Goal: Information Seeking & Learning: Learn about a topic

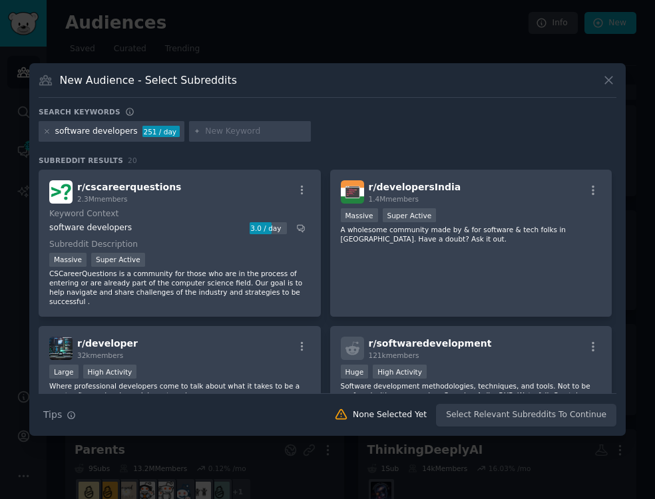
click at [238, 19] on div at bounding box center [327, 249] width 655 height 499
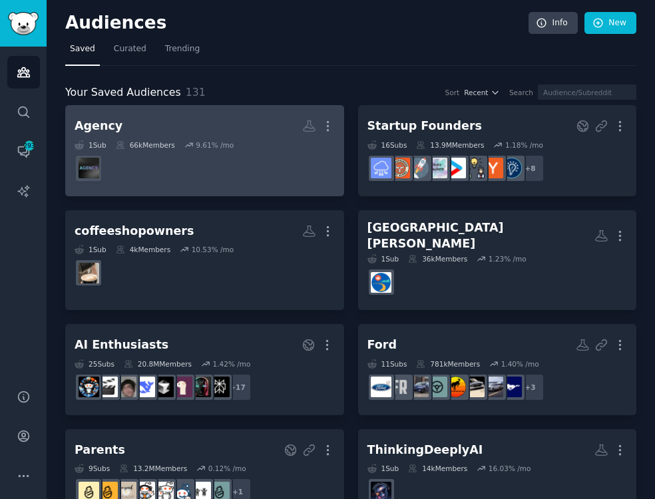
click at [126, 124] on h2 "Agency More" at bounding box center [205, 125] width 260 height 23
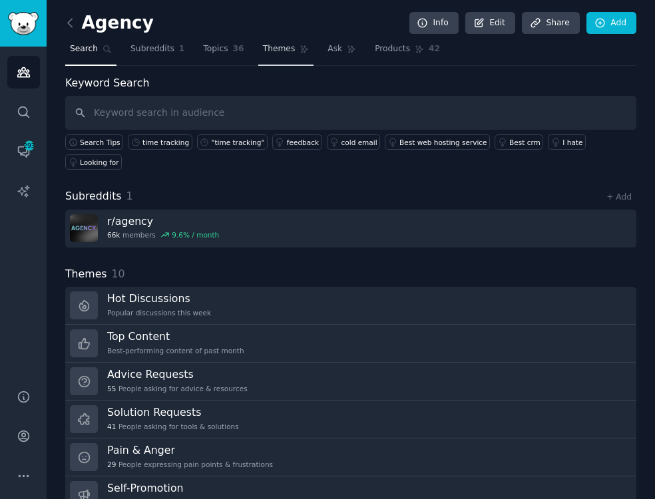
click at [280, 48] on span "Themes" at bounding box center [279, 49] width 33 height 12
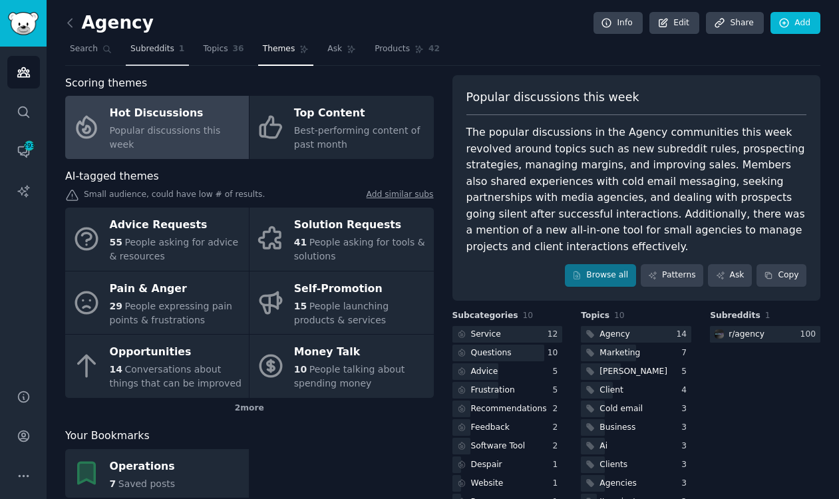
click at [145, 52] on span "Subreddits" at bounding box center [152, 49] width 44 height 12
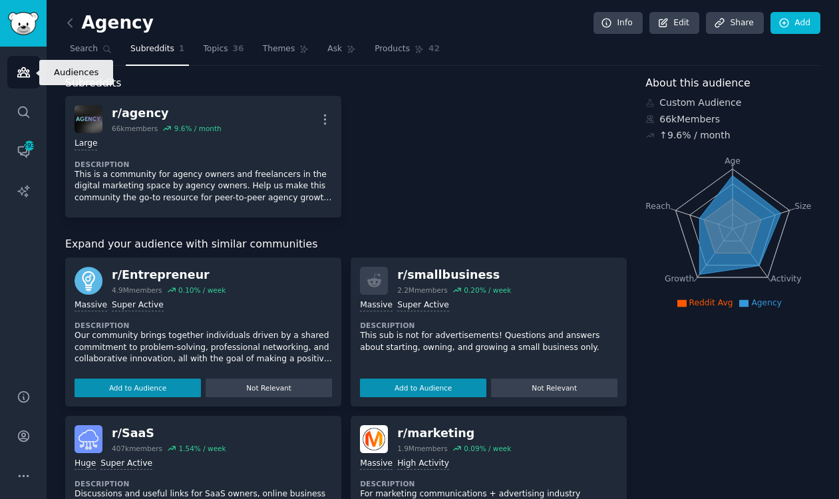
click at [21, 69] on icon "Sidebar" at bounding box center [23, 72] width 12 height 9
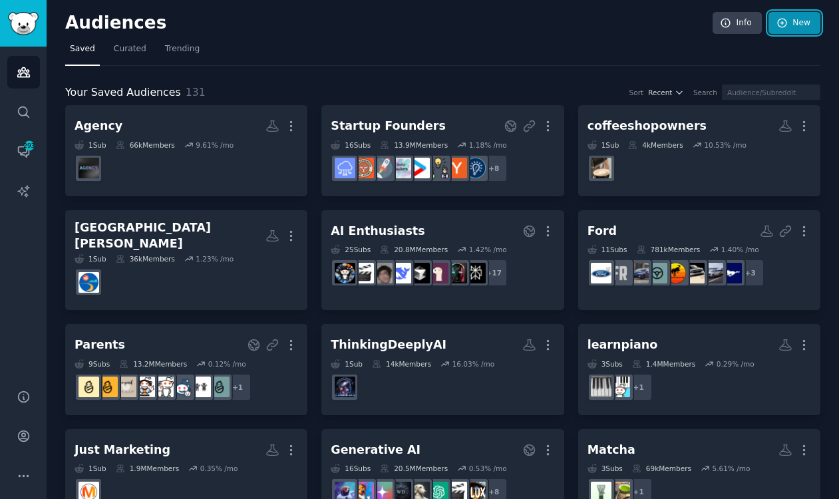
click at [654, 23] on link "New" at bounding box center [794, 23] width 52 height 23
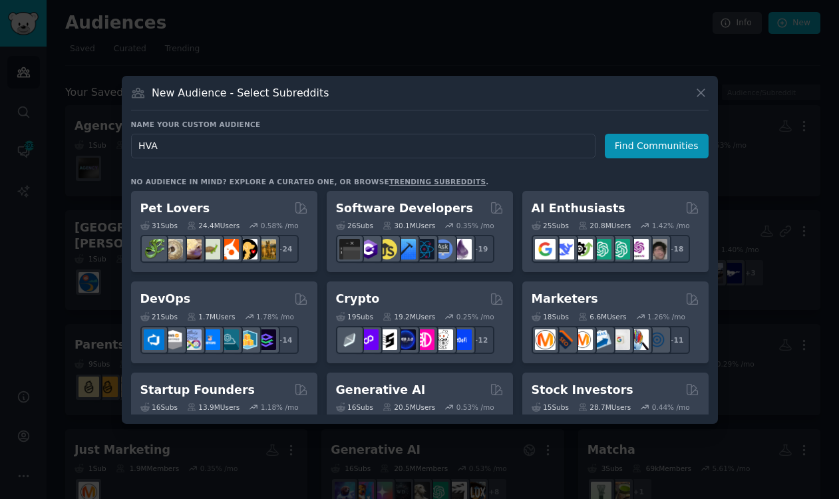
type input "HVAC"
click button "Find Communities" at bounding box center [657, 146] width 104 height 25
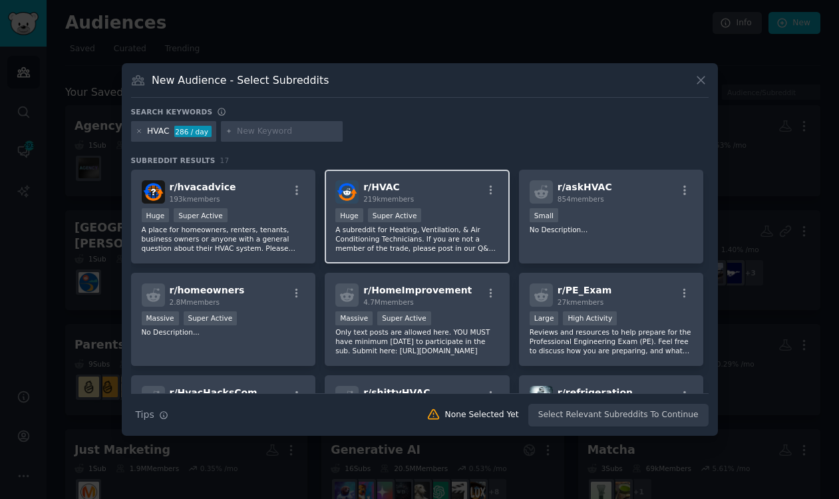
click at [442, 177] on div "r/ HVAC 219k members Huge Super Active A subreddit for Heating, Ventilation, & …" at bounding box center [417, 217] width 185 height 94
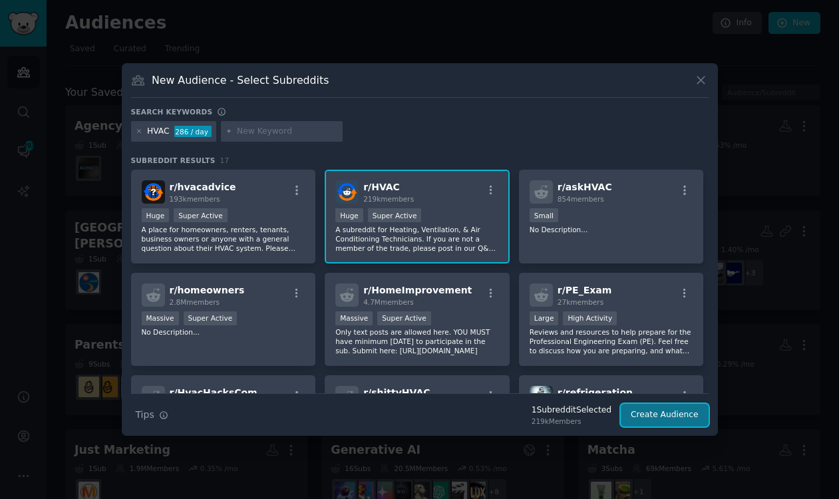
click at [654, 419] on button "Create Audience" at bounding box center [665, 415] width 88 height 23
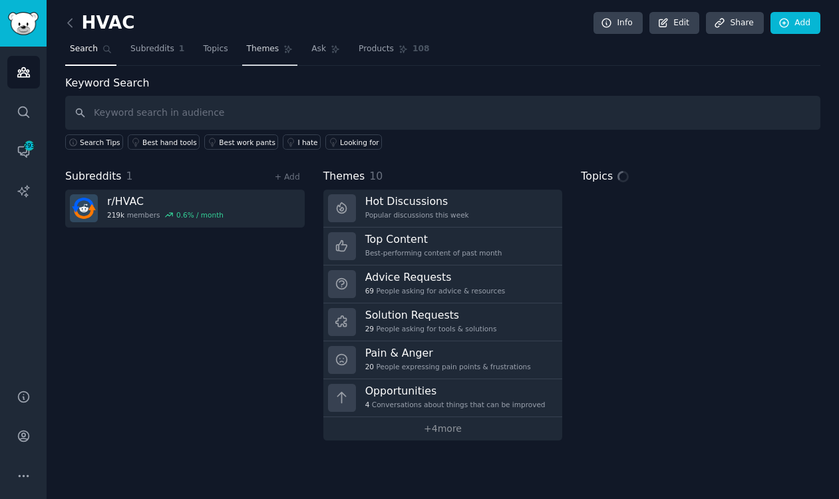
click at [267, 52] on span "Themes" at bounding box center [263, 49] width 33 height 12
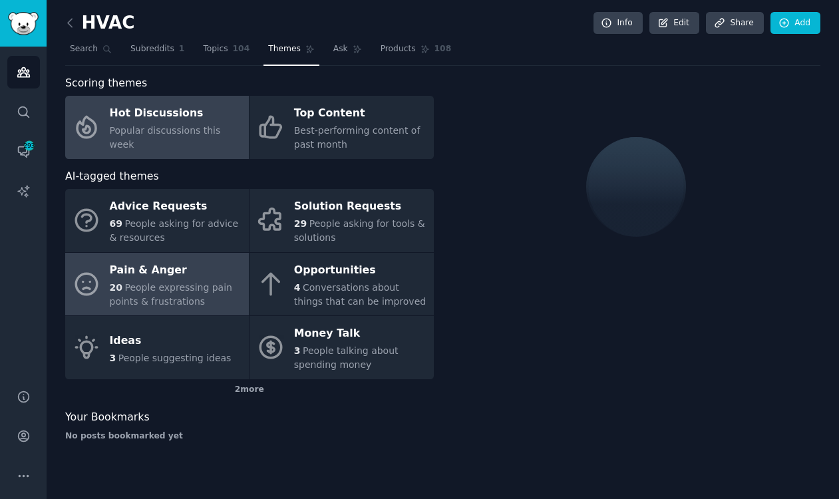
click at [174, 274] on div "Pain & Anger" at bounding box center [176, 269] width 132 height 21
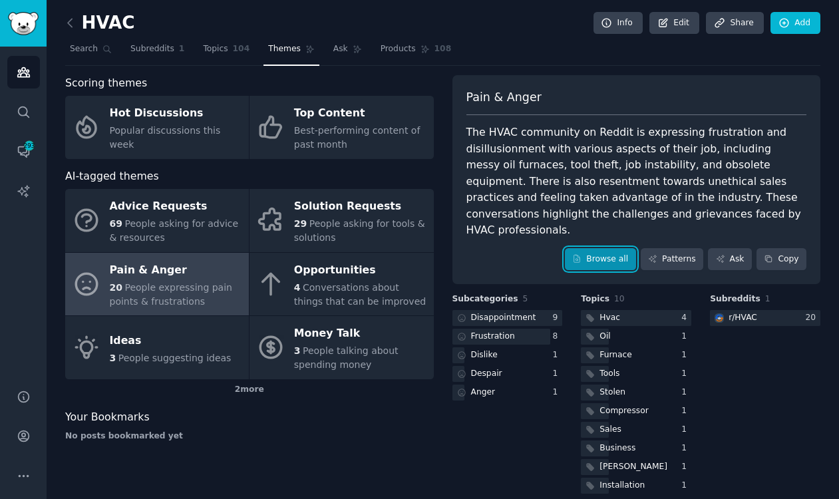
click at [607, 248] on link "Browse all" at bounding box center [600, 259] width 71 height 23
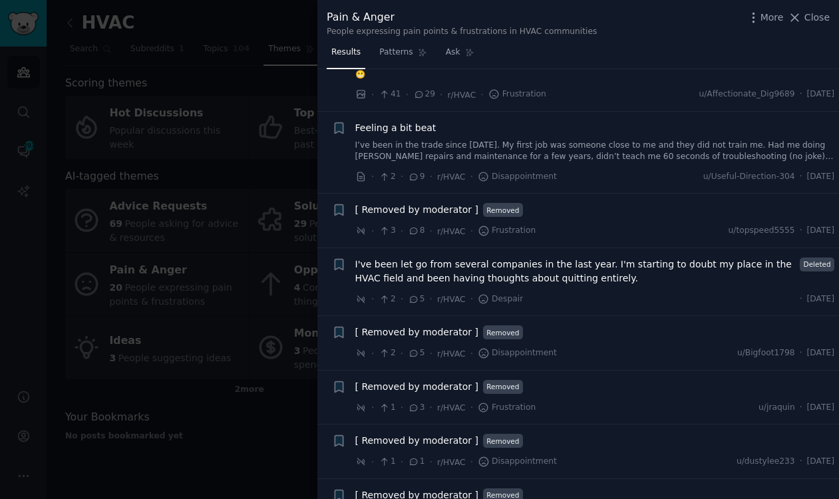
scroll to position [985, 0]
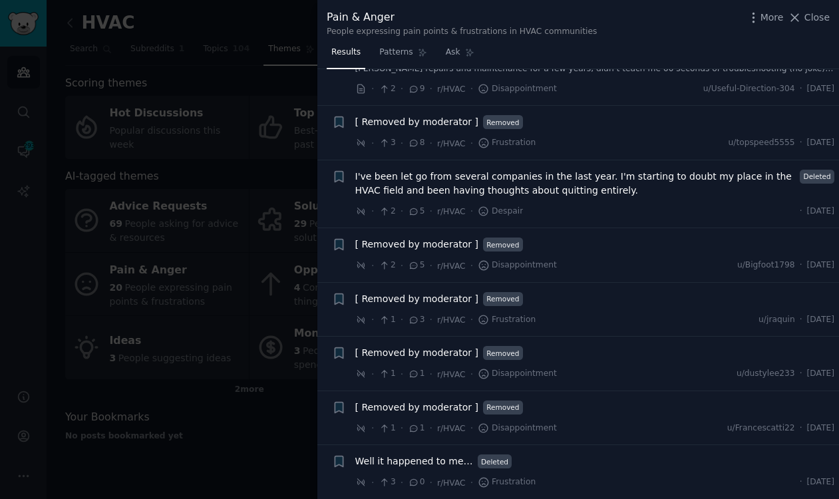
click at [448, 300] on span "[ Removed by moderator ]" at bounding box center [416, 299] width 123 height 14
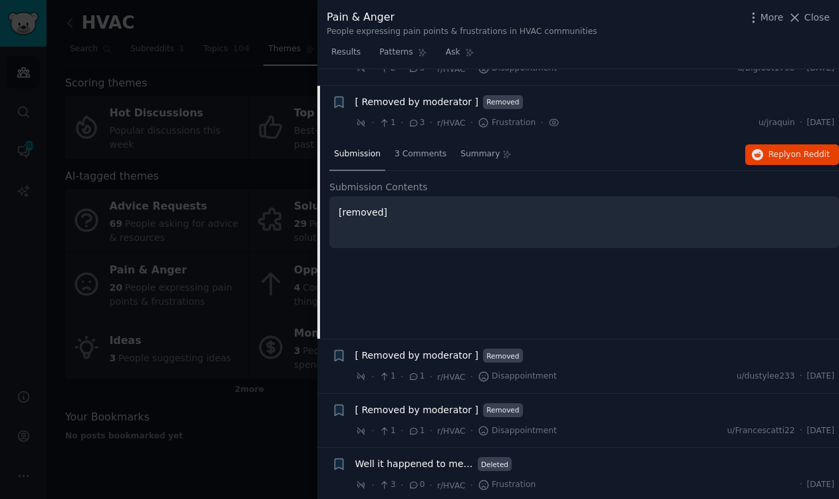
scroll to position [1184, 0]
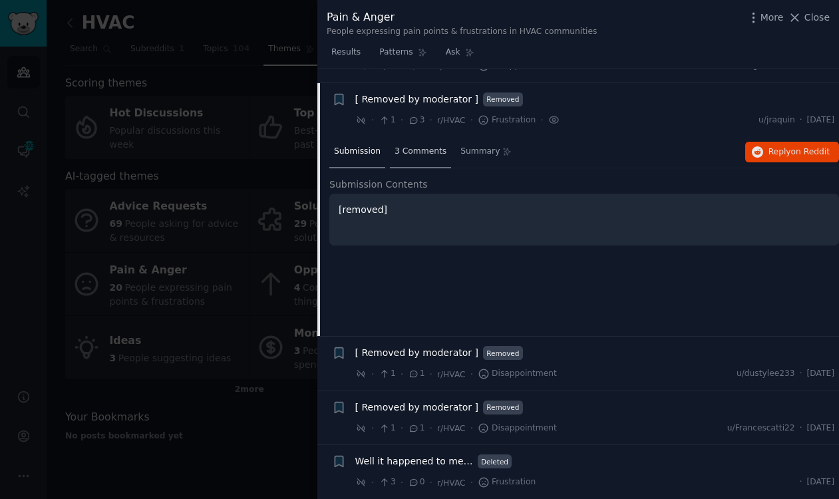
click at [436, 150] on span "3 Comments" at bounding box center [421, 152] width 52 height 12
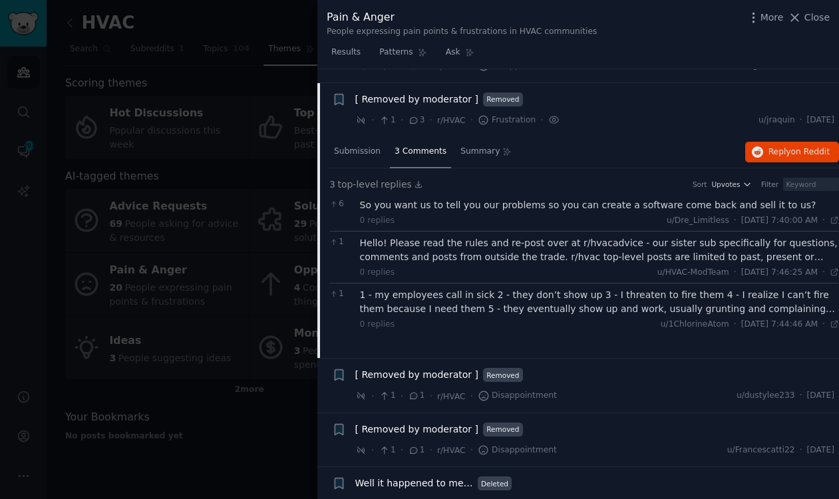
click at [434, 99] on span "[ Removed by moderator ]" at bounding box center [416, 99] width 123 height 14
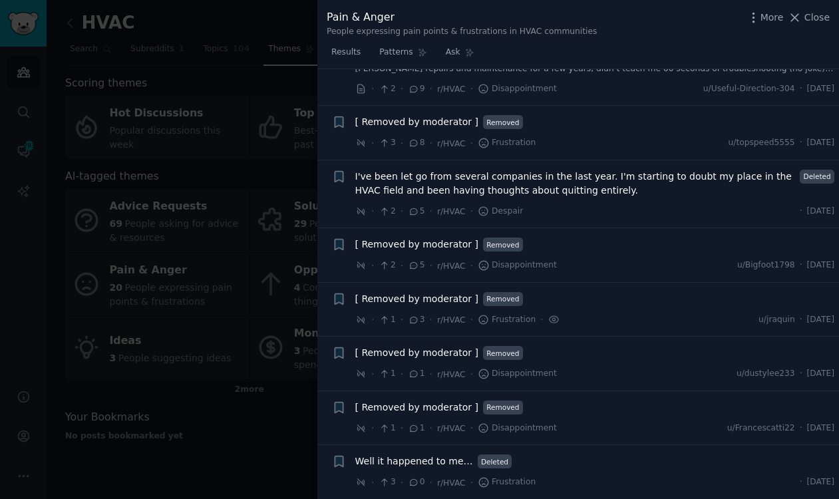
scroll to position [138, 0]
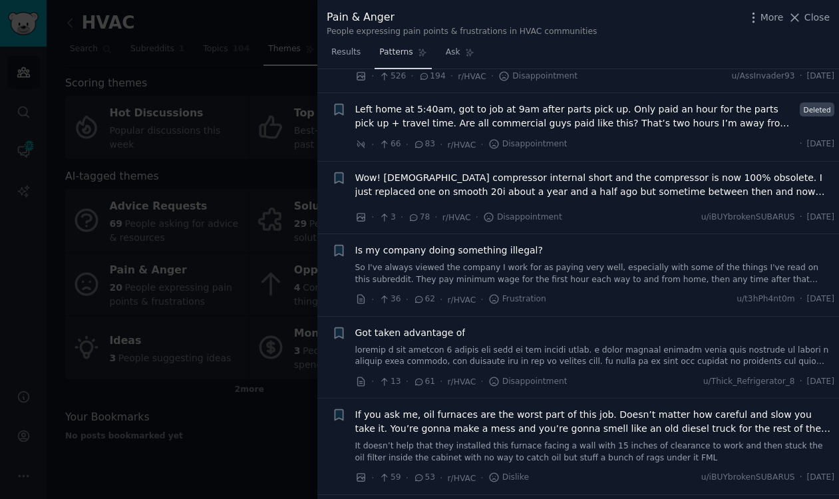
click at [418, 52] on icon at bounding box center [422, 52] width 9 height 9
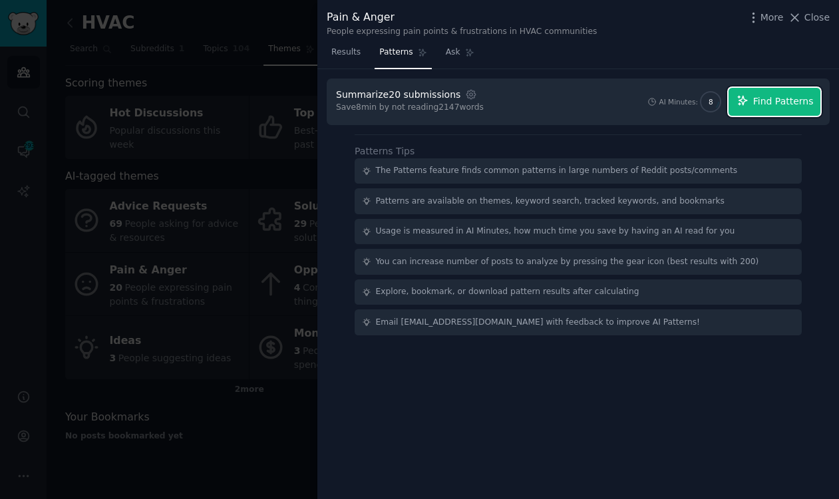
click at [654, 104] on span "Find Patterns" at bounding box center [783, 101] width 61 height 14
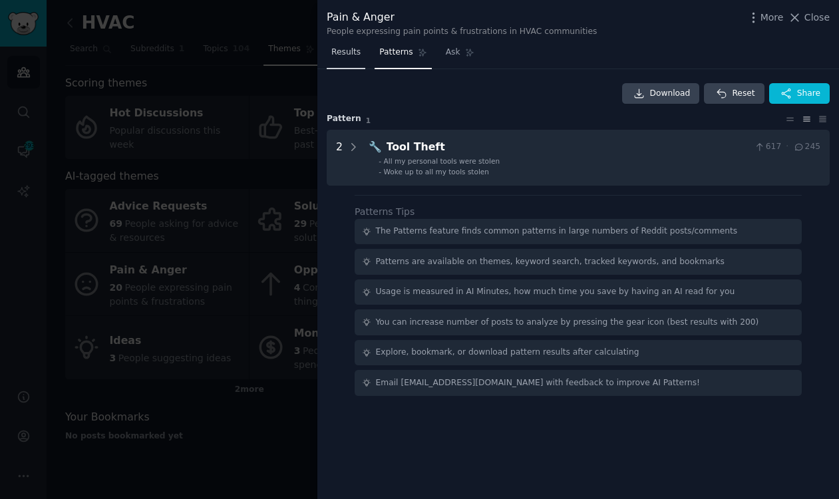
click at [353, 55] on span "Results" at bounding box center [345, 53] width 29 height 12
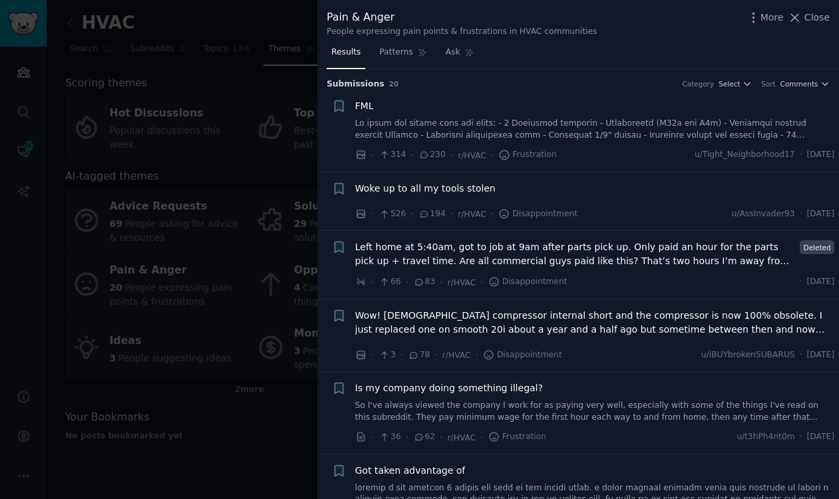
click at [227, 154] on div at bounding box center [419, 249] width 839 height 499
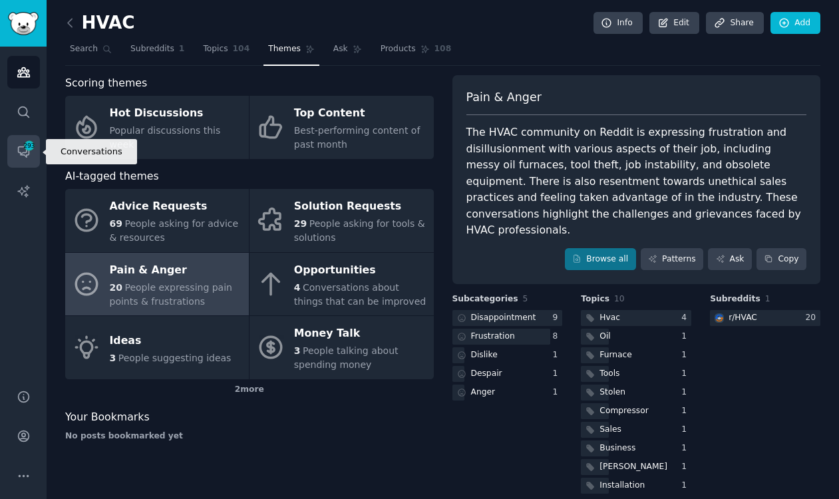
click at [29, 166] on link "Conversations 293" at bounding box center [23, 151] width 33 height 33
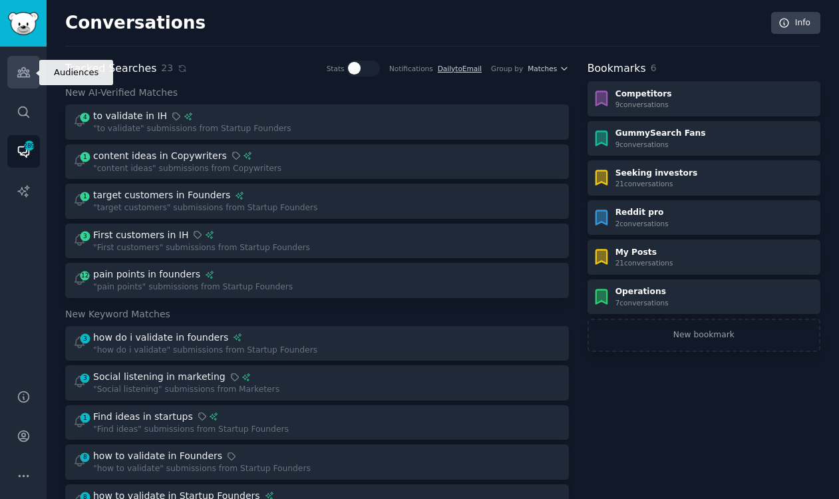
click at [26, 76] on icon "Sidebar" at bounding box center [23, 72] width 12 height 9
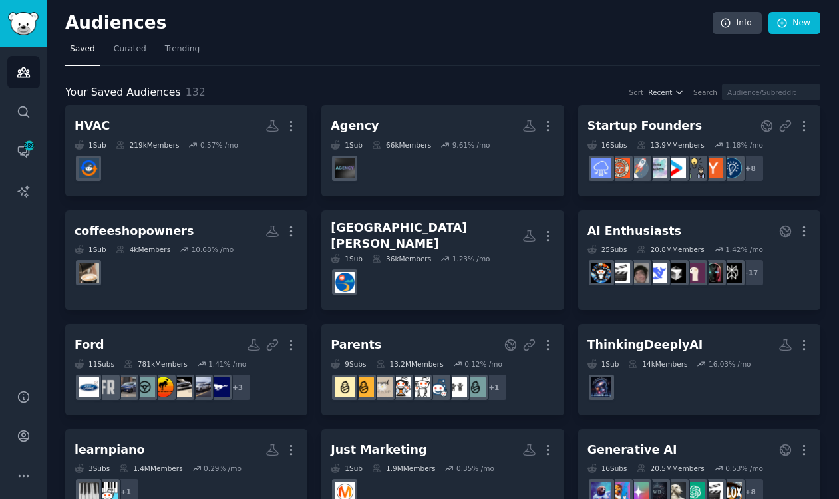
click at [487, 45] on nav "Saved Curated Trending" at bounding box center [442, 52] width 755 height 27
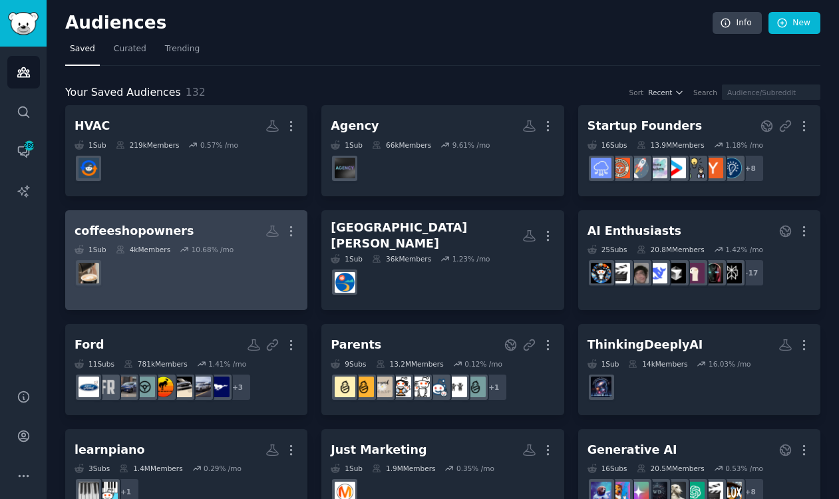
click at [193, 222] on h2 "coffeeshopowners More" at bounding box center [187, 231] width 224 height 23
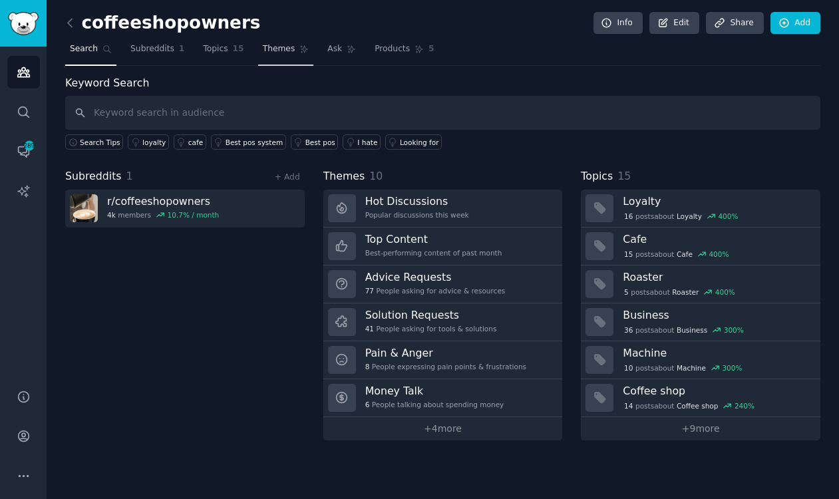
click at [267, 51] on span "Themes" at bounding box center [279, 49] width 33 height 12
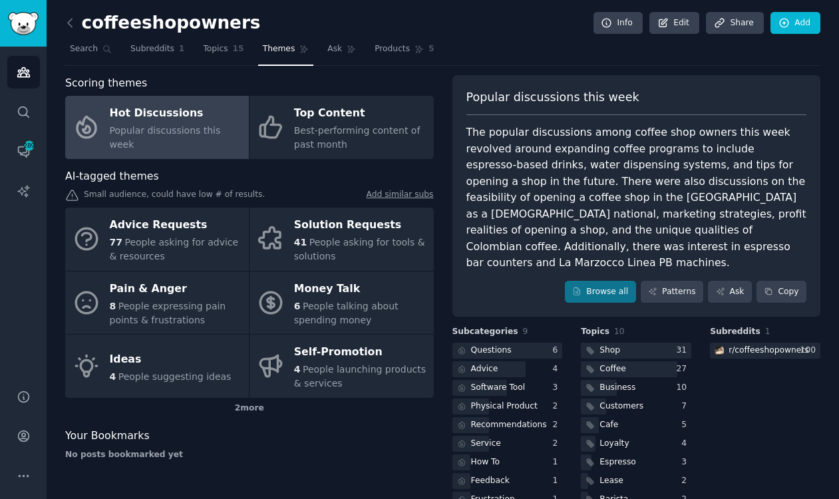
click at [444, 276] on div "Scoring themes Hot Discussions Popular discussions this week Top Content Best-p…" at bounding box center [442, 302] width 755 height 454
click at [593, 281] on link "Browse all" at bounding box center [600, 292] width 71 height 23
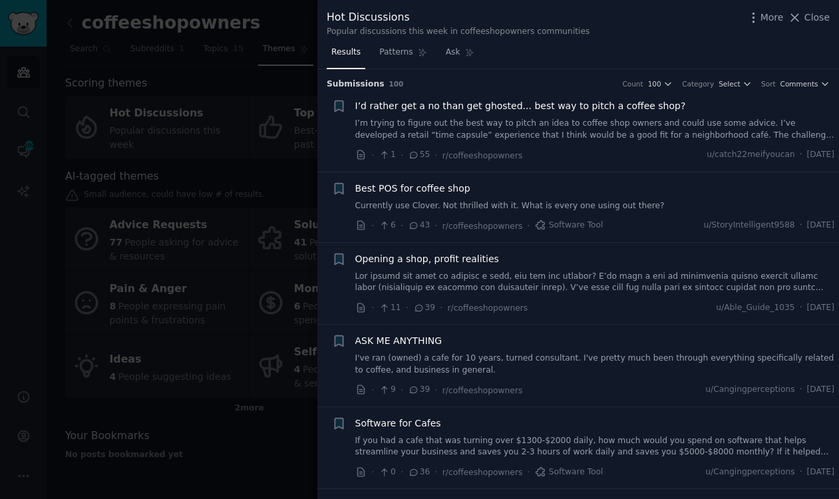
click at [654, 79] on h3 "Submission s 100 Count 100 Category Select Sort Comments" at bounding box center [578, 85] width 503 height 12
click at [654, 86] on icon "button" at bounding box center [747, 83] width 9 height 9
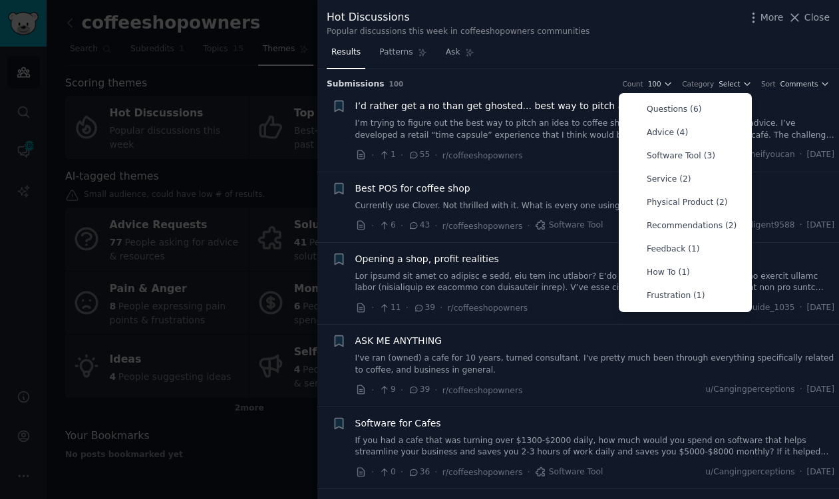
click at [654, 37] on div "Hot Discussions Popular discussions this week in coffeeshopowners communities M…" at bounding box center [578, 21] width 522 height 42
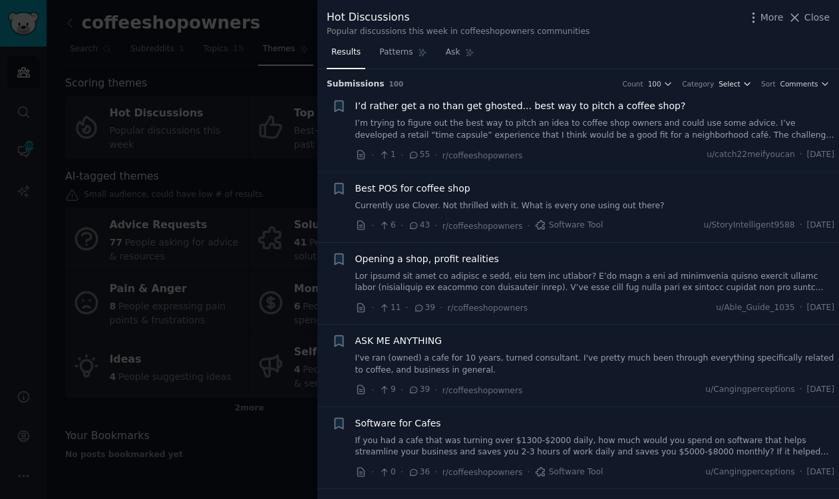
click at [654, 87] on span "Select" at bounding box center [729, 83] width 21 height 9
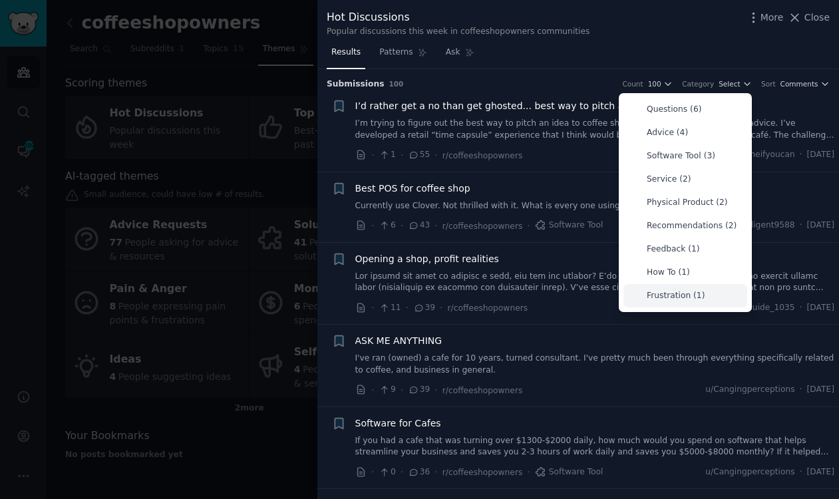
click at [654, 285] on div "Frustration (1)" at bounding box center [685, 295] width 124 height 23
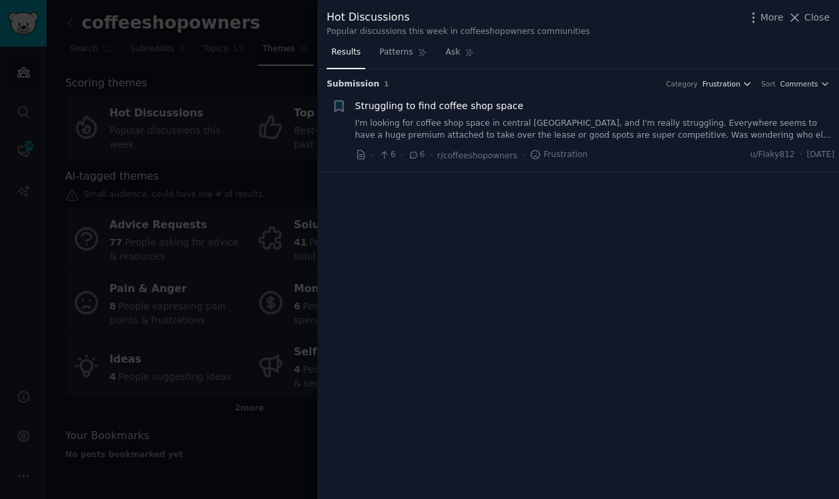
click at [654, 82] on span "Frustration" at bounding box center [722, 83] width 38 height 9
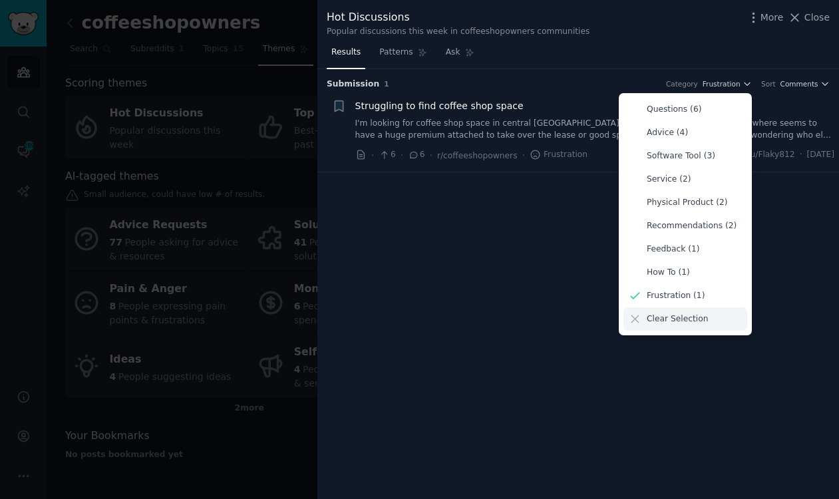
click at [654, 324] on p "Clear Selection" at bounding box center [677, 319] width 61 height 12
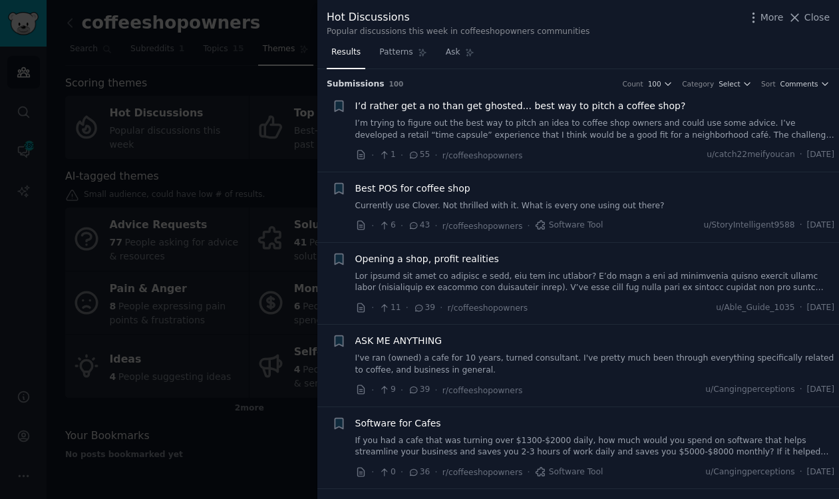
click at [654, 34] on div "Hot Discussions Popular discussions this week in coffeeshopowners communities M…" at bounding box center [578, 23] width 503 height 28
click at [654, 80] on span "Select" at bounding box center [729, 83] width 21 height 9
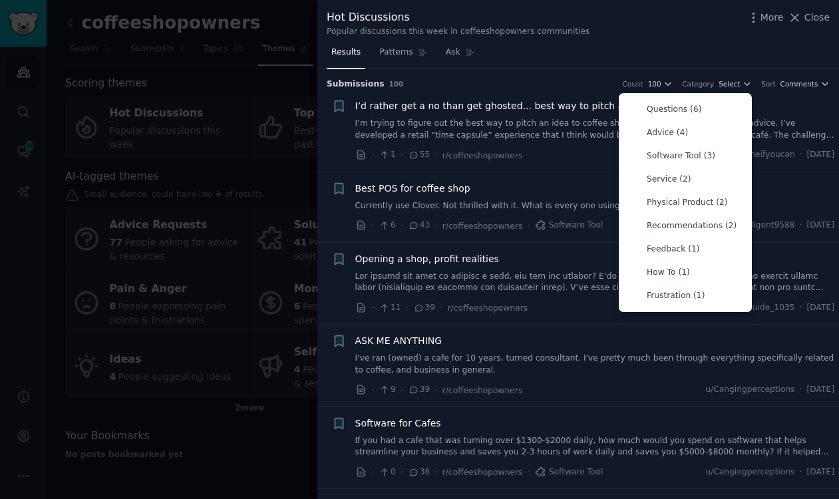
click at [654, 43] on div "Results Patterns Ask" at bounding box center [578, 55] width 522 height 27
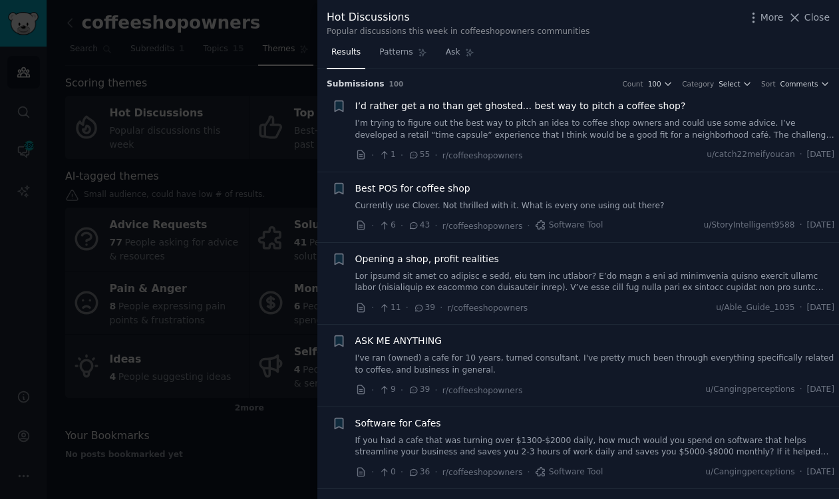
click at [271, 80] on div at bounding box center [419, 249] width 839 height 499
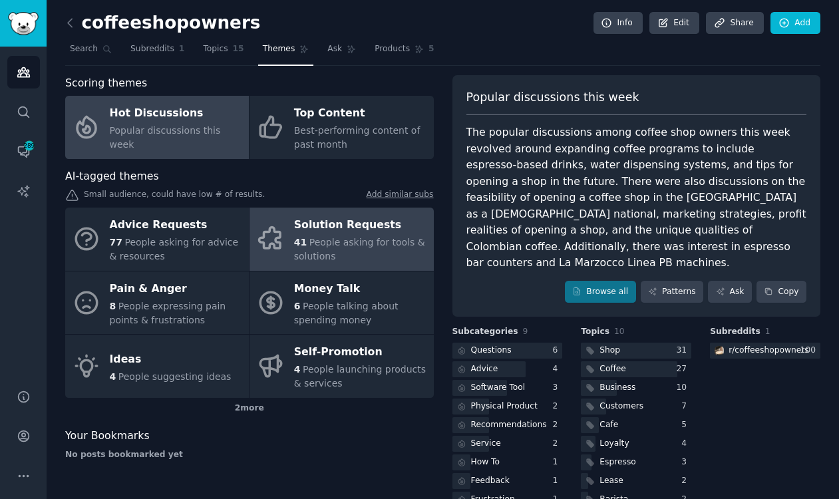
click at [329, 242] on span "People asking for tools & solutions" at bounding box center [359, 249] width 131 height 25
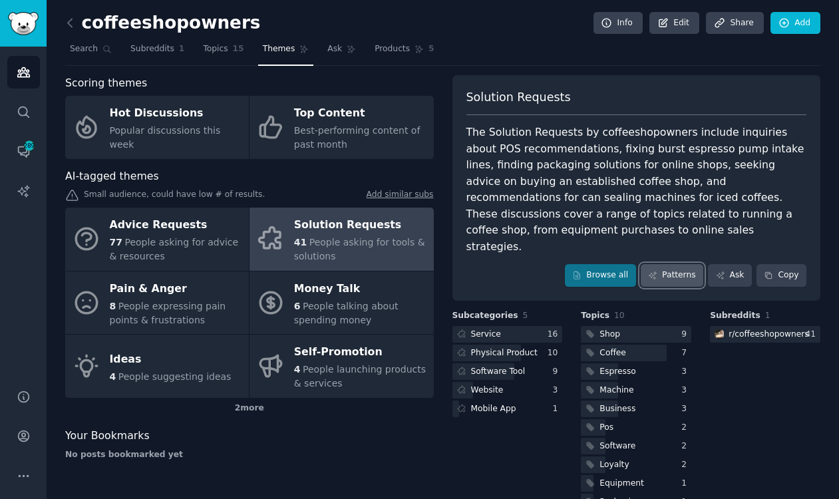
click at [654, 264] on link "Patterns" at bounding box center [672, 275] width 63 height 23
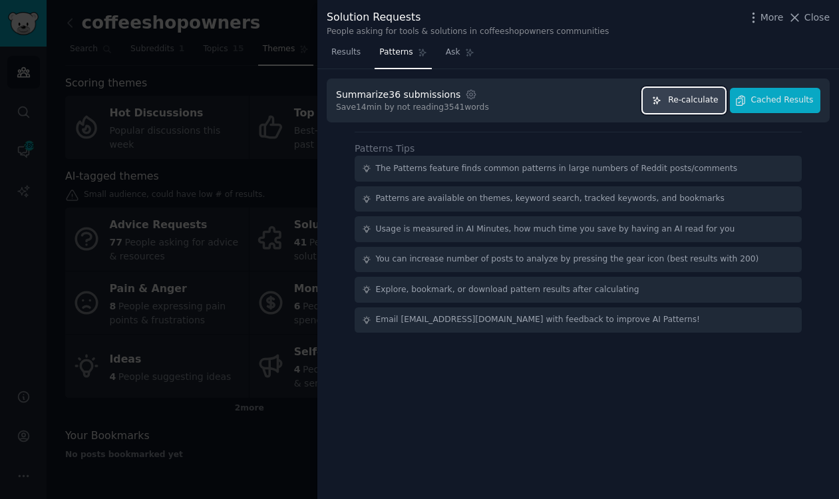
click at [654, 109] on button "Re-calculate" at bounding box center [684, 101] width 83 height 26
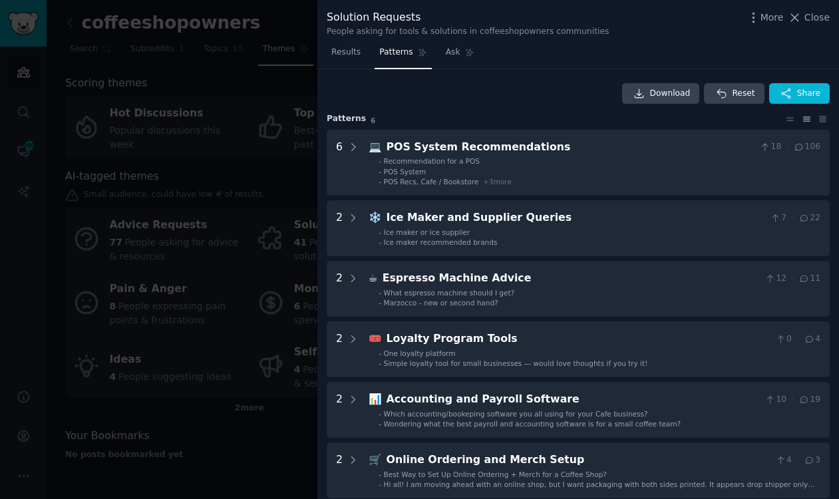
click at [245, 84] on div at bounding box center [419, 249] width 839 height 499
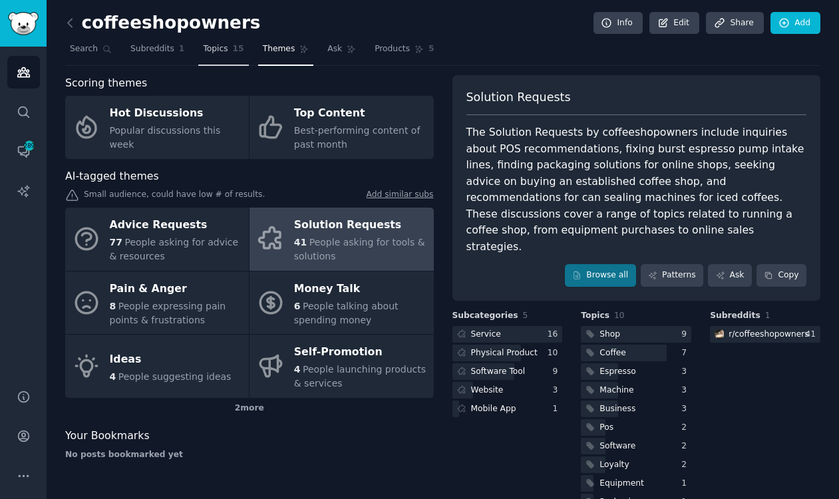
click at [203, 47] on span "Topics" at bounding box center [215, 49] width 25 height 12
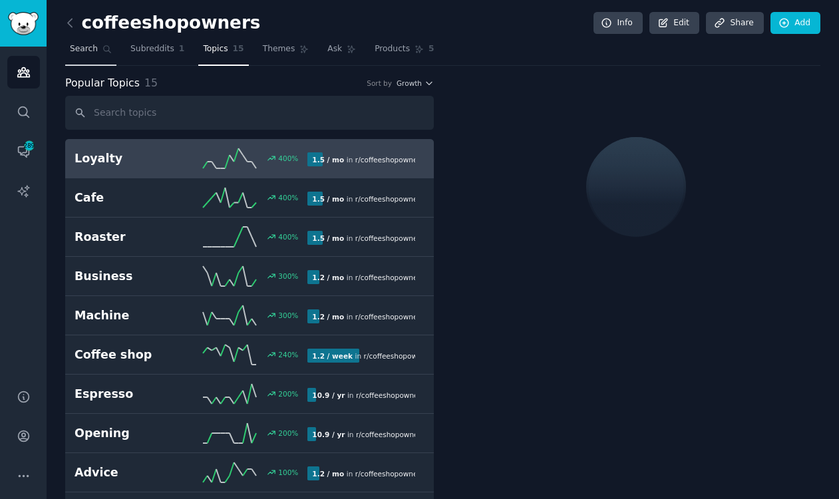
click at [84, 53] on span "Search" at bounding box center [84, 49] width 28 height 12
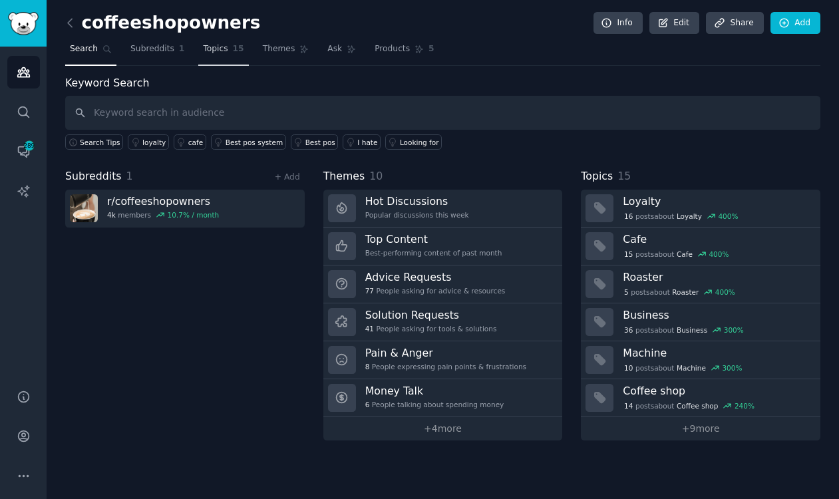
click at [227, 53] on link "Topics 15" at bounding box center [223, 52] width 50 height 27
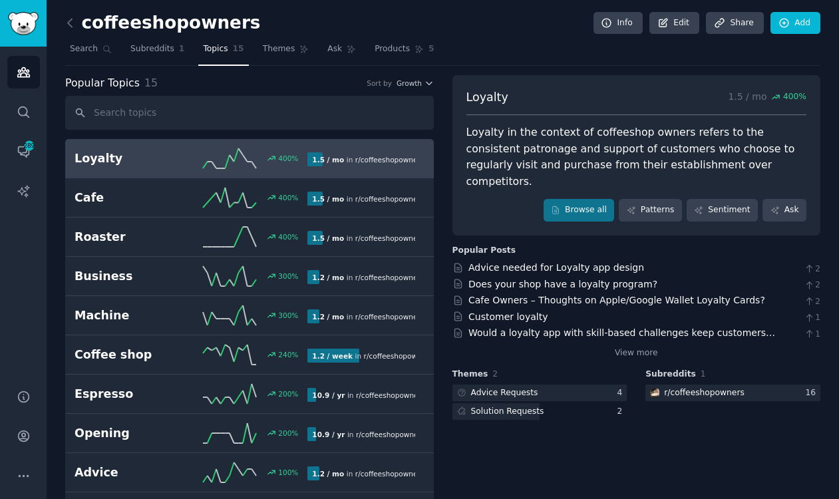
click at [442, 305] on div "Popular Topics 15 Sort by Growth Loyalty 400 % 1.5 / mo in r/ coffeeshopowners …" at bounding box center [442, 401] width 755 height 653
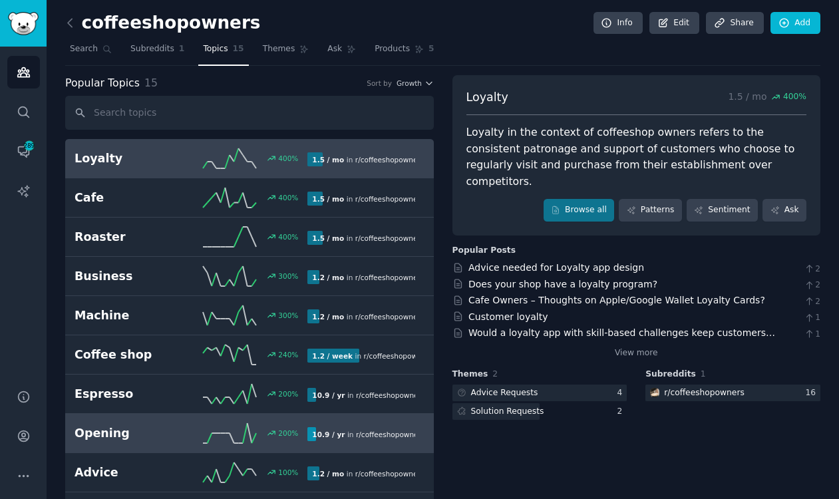
click at [119, 443] on link "Opening 200 % 10.9 / yr in r/ coffeeshopowners" at bounding box center [249, 433] width 369 height 39
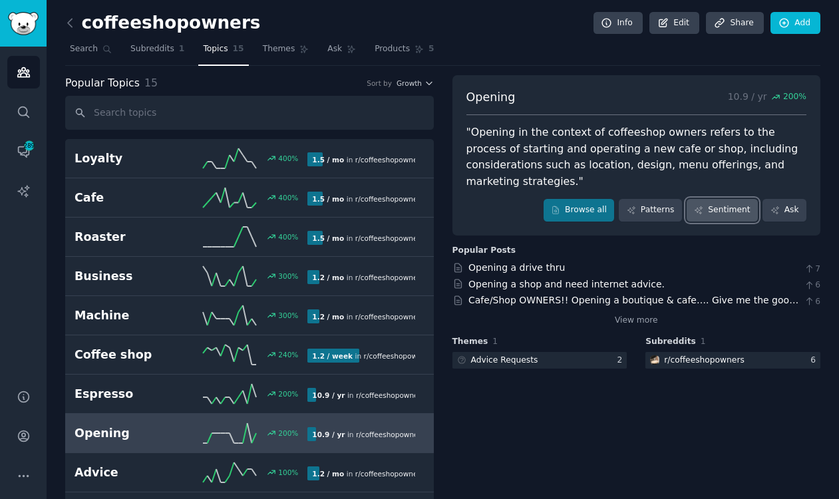
click at [654, 200] on link "Sentiment" at bounding box center [722, 210] width 71 height 23
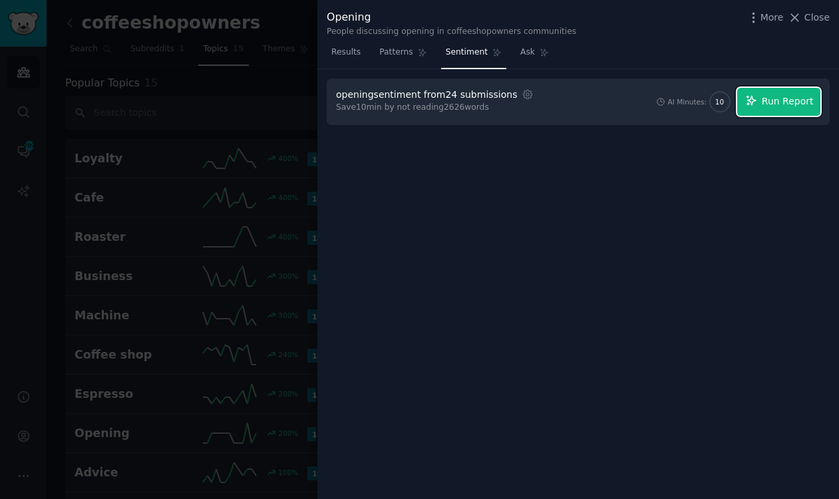
click at [654, 102] on span "Run Report" at bounding box center [788, 101] width 52 height 14
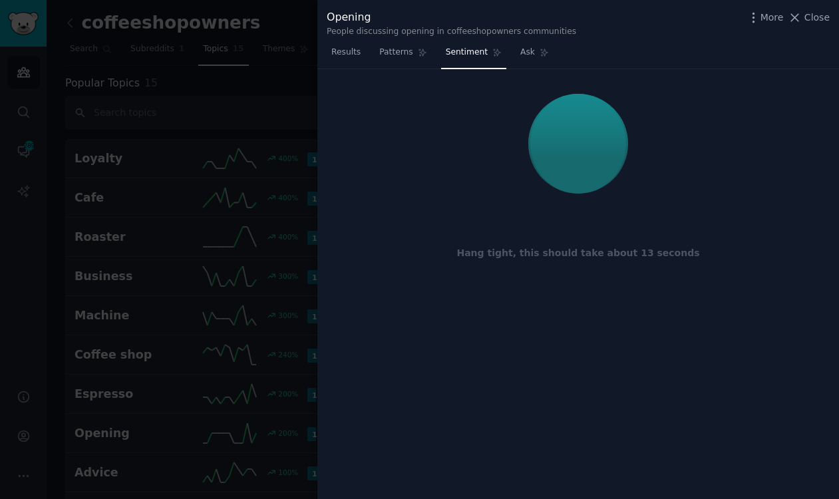
click at [654, 383] on div "Hang tight, this should take about 13 seconds" at bounding box center [578, 284] width 522 height 430
click at [654, 381] on div "Hang tight, this should take about 13 seconds" at bounding box center [578, 284] width 522 height 430
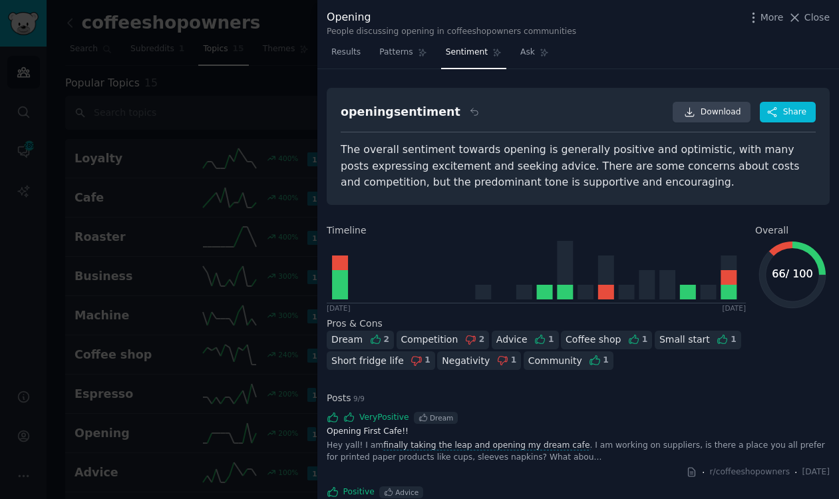
click at [355, 343] on div "Dream" at bounding box center [346, 340] width 31 height 14
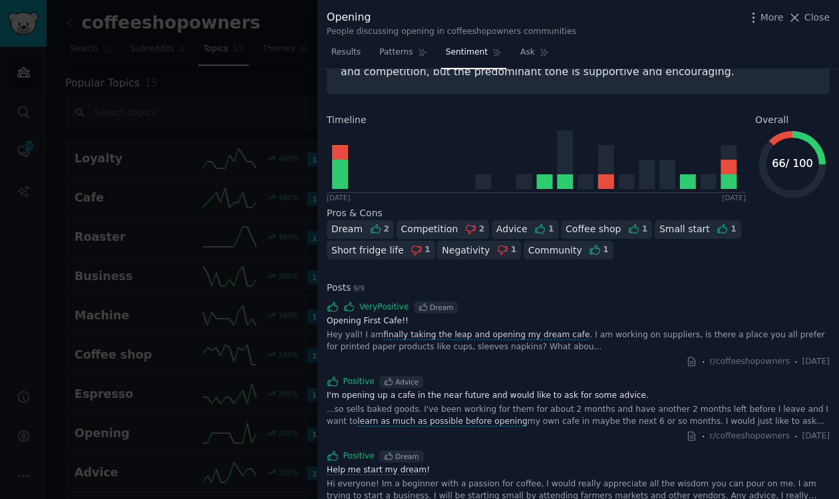
scroll to position [113, 0]
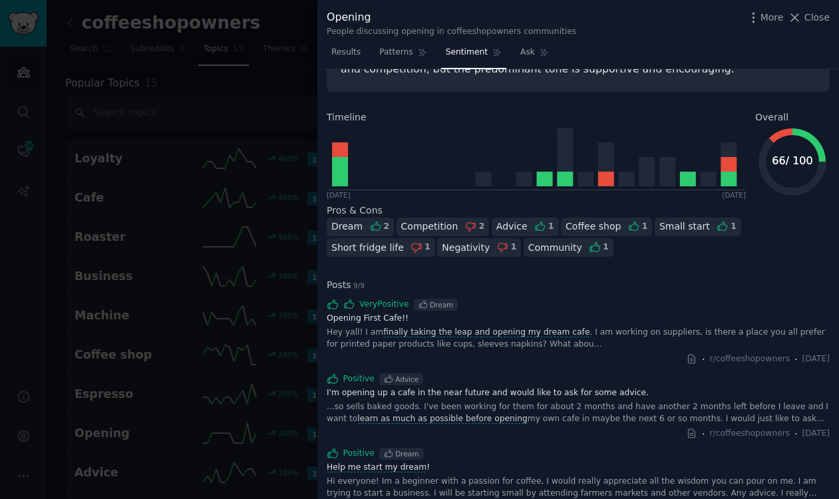
click at [404, 241] on div "Short fridge life" at bounding box center [367, 248] width 73 height 14
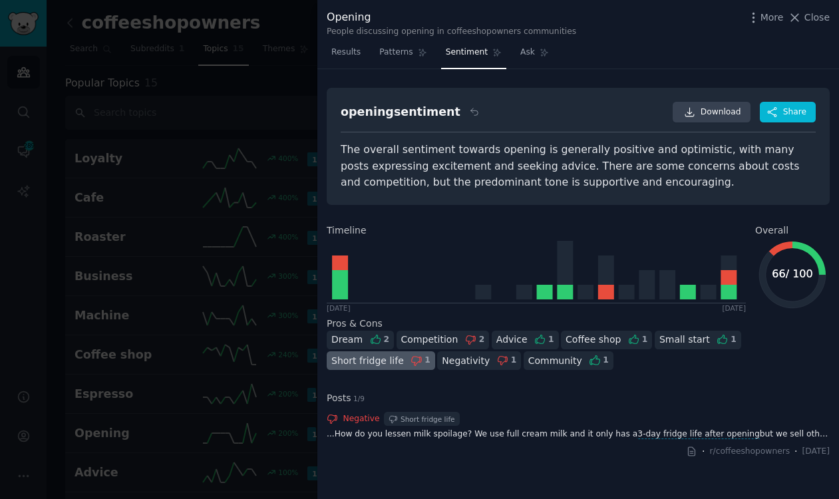
scroll to position [0, 0]
click at [404, 354] on div "Short fridge life" at bounding box center [367, 361] width 73 height 14
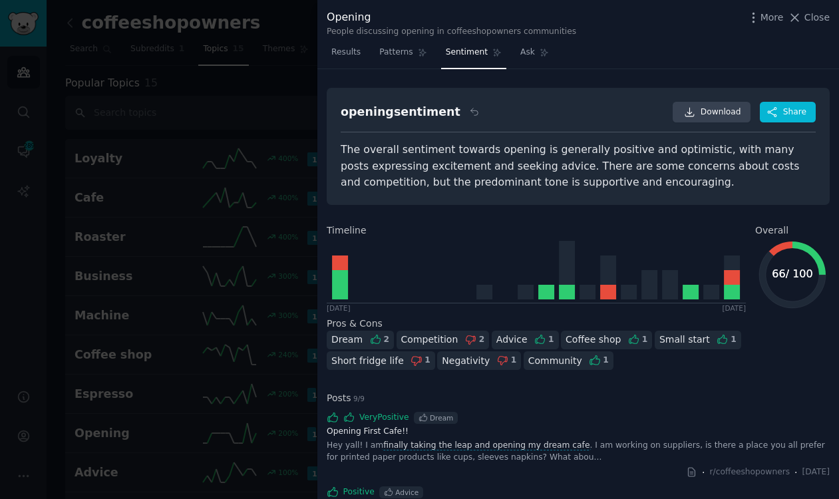
click at [452, 343] on div "Competition 2" at bounding box center [443, 340] width 93 height 19
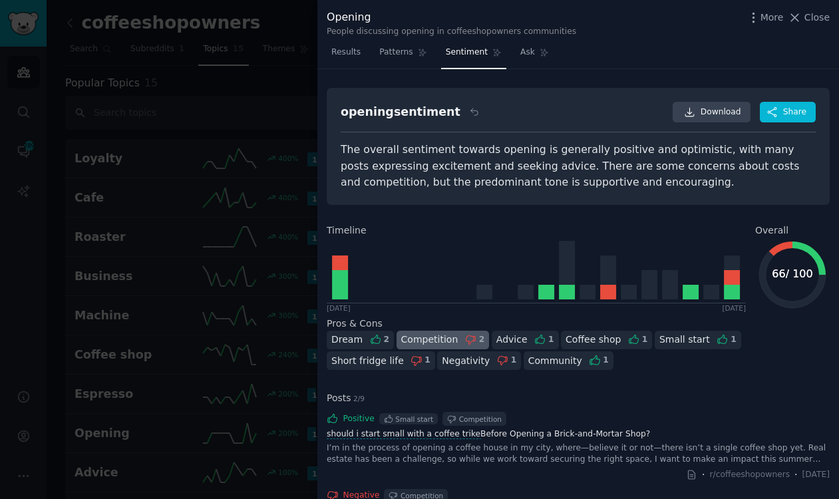
scroll to position [92, 0]
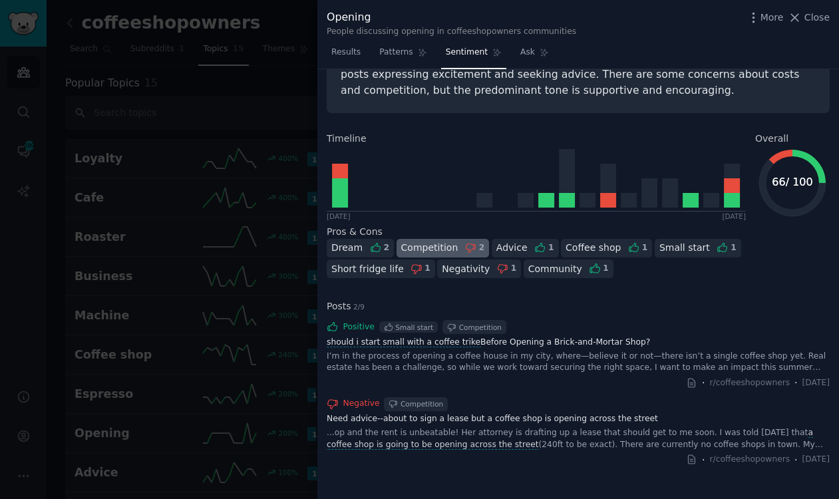
click at [458, 253] on div "Competition 2" at bounding box center [443, 248] width 93 height 19
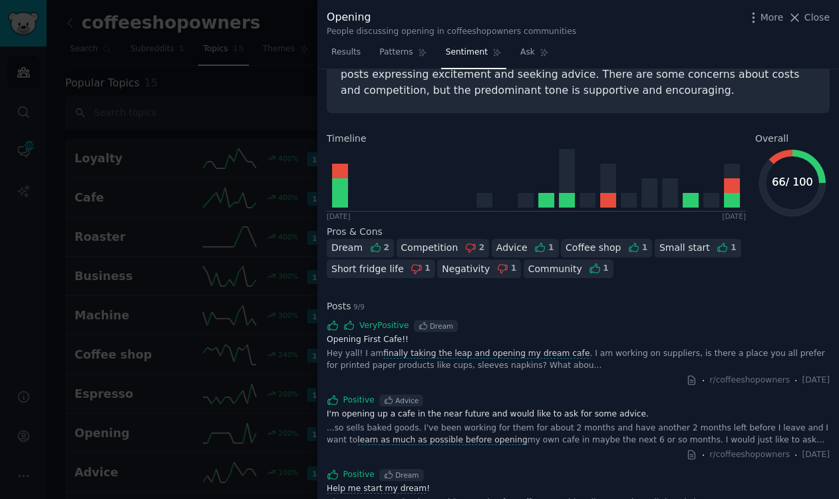
click at [188, 129] on div at bounding box center [419, 249] width 839 height 499
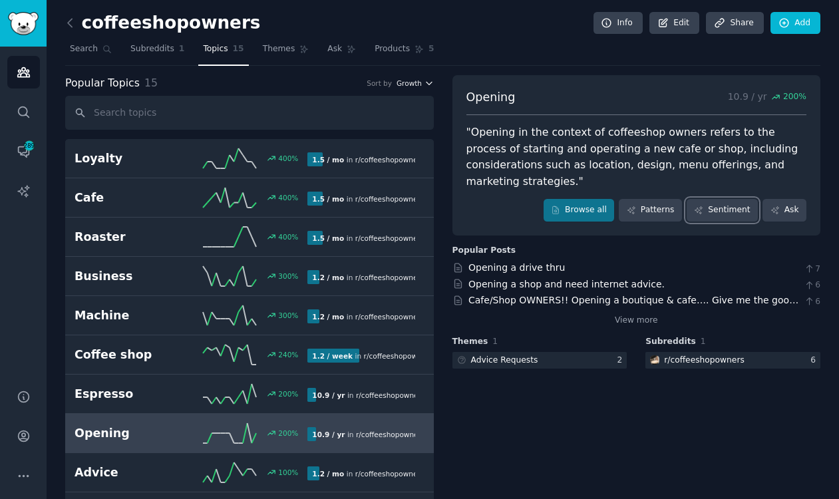
click at [410, 83] on span "Growth" at bounding box center [409, 83] width 25 height 9
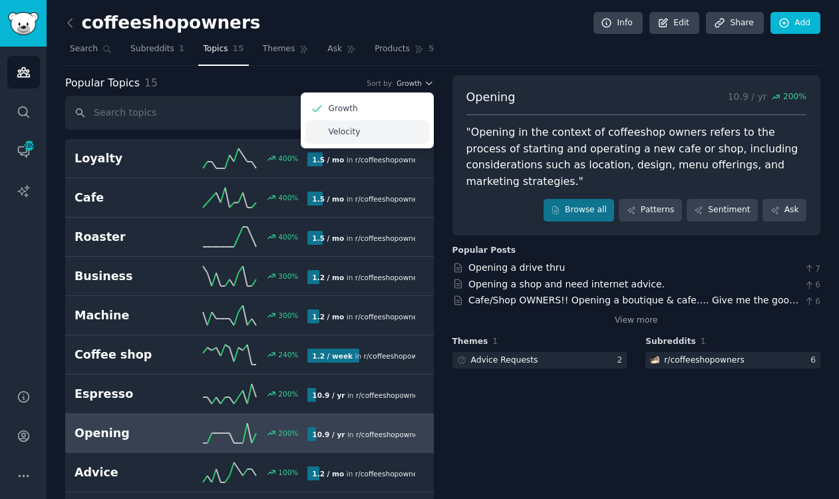
click at [363, 137] on div "Velocity" at bounding box center [367, 131] width 124 height 23
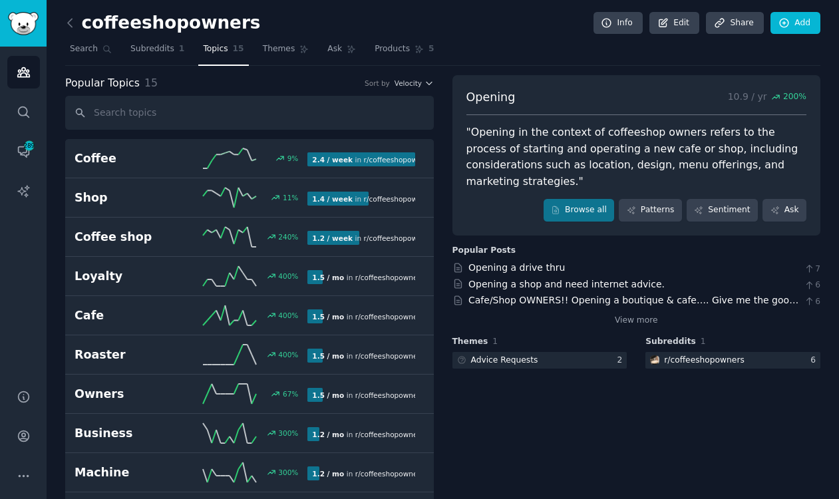
click at [528, 71] on div "coffeeshopowners Info Edit Share Add Search Subreddits 1 Topics 15 Themes Ask P…" at bounding box center [442, 373] width 755 height 709
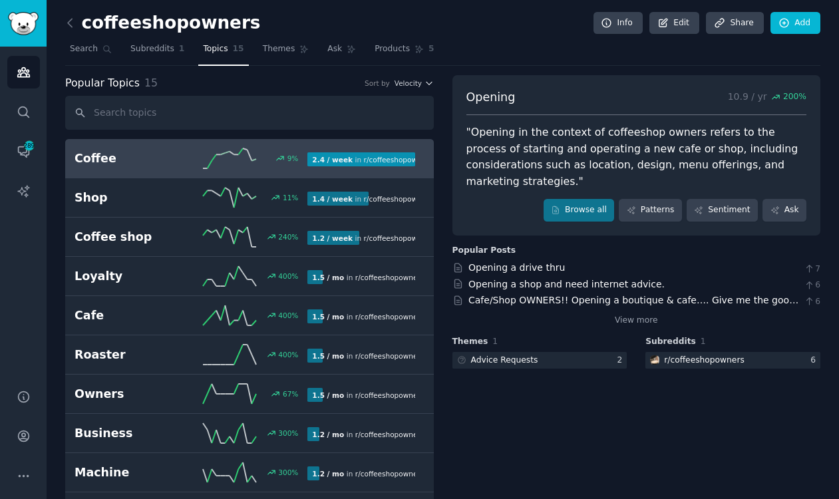
click at [158, 176] on link "Coffee 9 % 2.4 / week in r/ coffeeshopowners" at bounding box center [249, 158] width 369 height 39
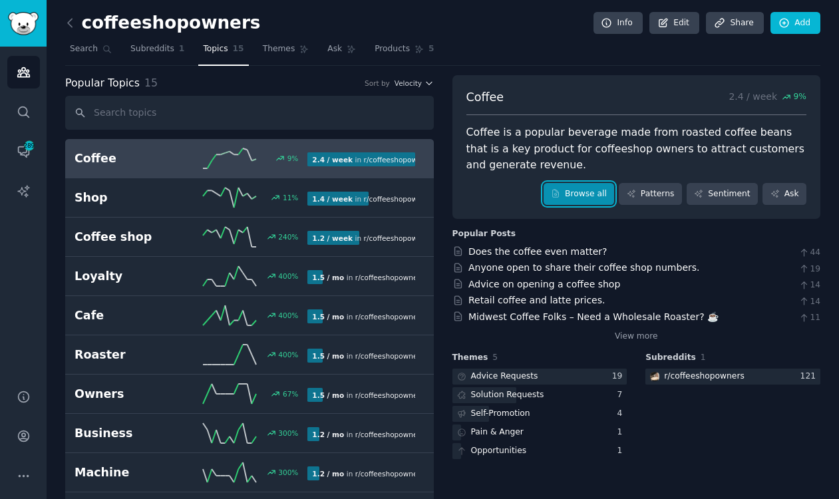
click at [589, 192] on link "Browse all" at bounding box center [579, 194] width 71 height 23
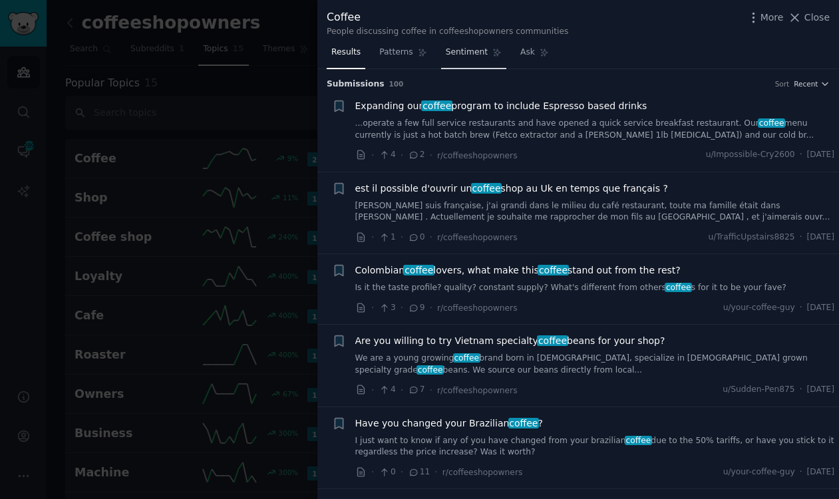
click at [476, 52] on span "Sentiment" at bounding box center [467, 53] width 42 height 12
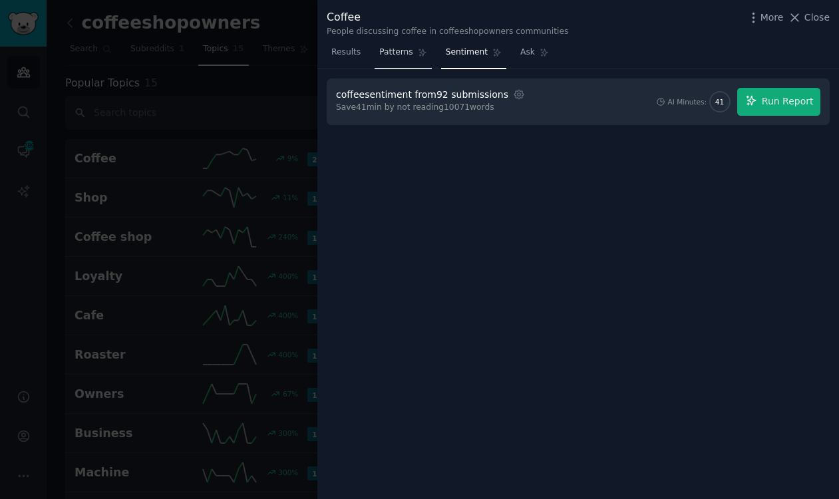
click at [400, 55] on span "Patterns" at bounding box center [395, 53] width 33 height 12
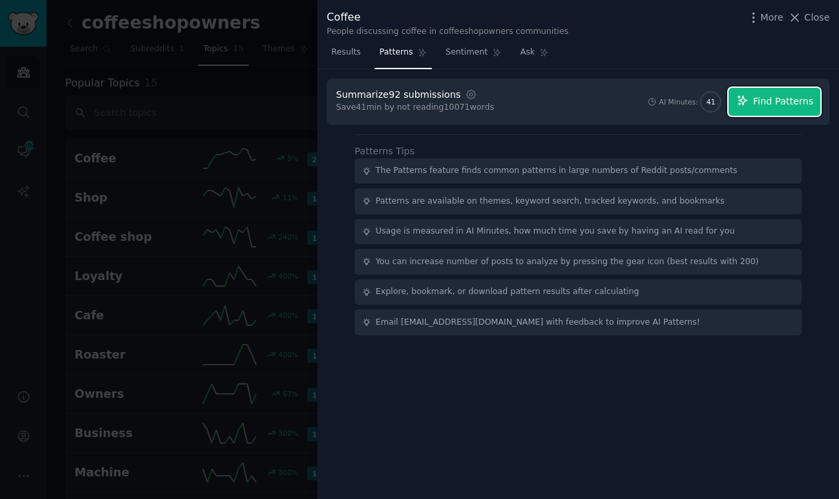
click at [654, 100] on button "Find Patterns" at bounding box center [775, 102] width 92 height 28
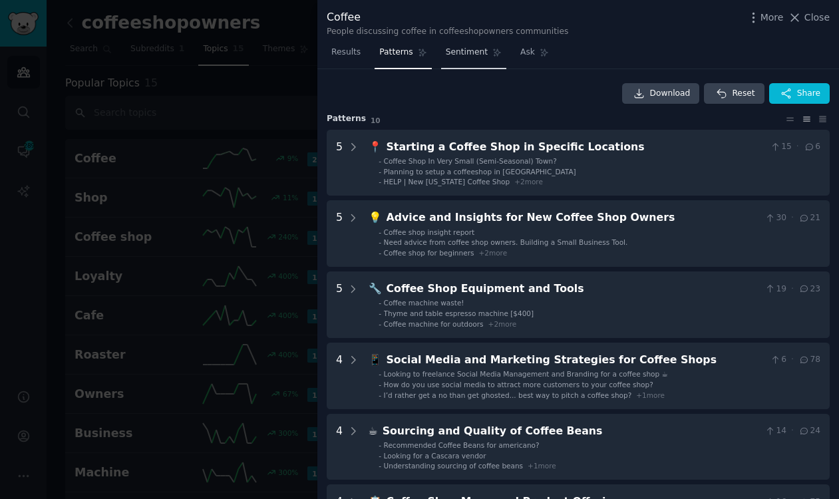
click at [460, 48] on span "Sentiment" at bounding box center [467, 53] width 42 height 12
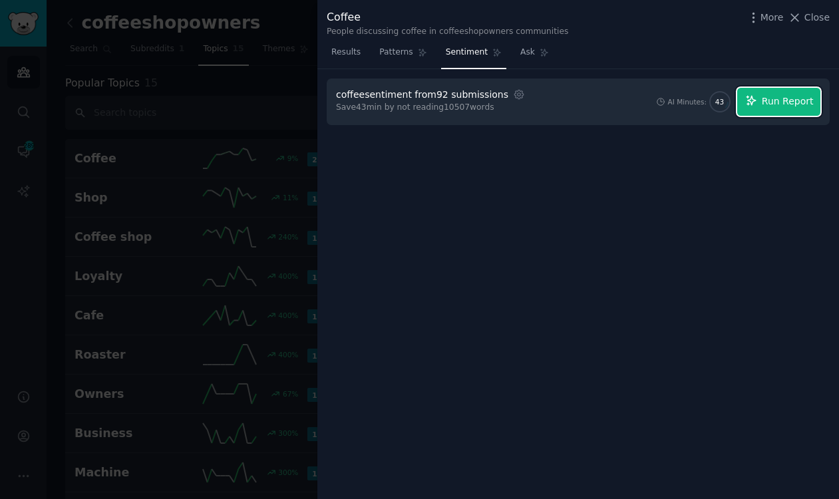
click at [654, 94] on span "Run Report" at bounding box center [788, 101] width 52 height 14
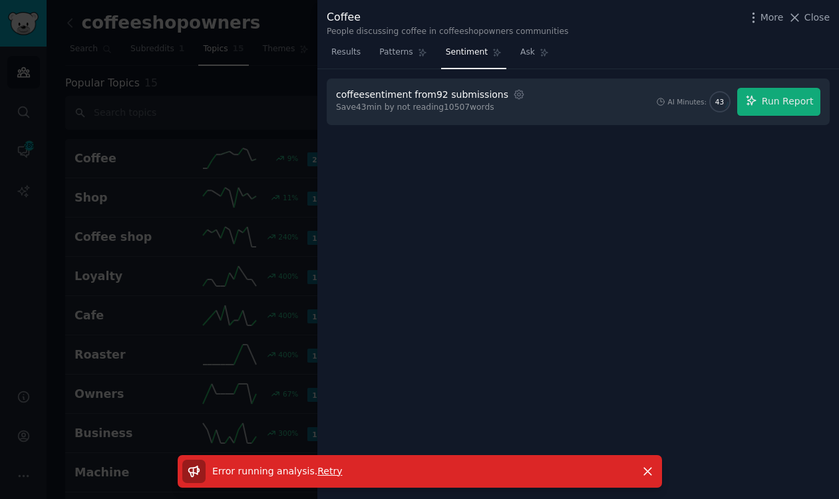
click at [321, 470] on span "Retry" at bounding box center [329, 471] width 25 height 11
click at [500, 246] on div "coffee sentiment from 92 submissions Settings Save 43 min by not reading 10507 …" at bounding box center [578, 284] width 522 height 430
click at [325, 469] on span "Retry" at bounding box center [329, 471] width 25 height 11
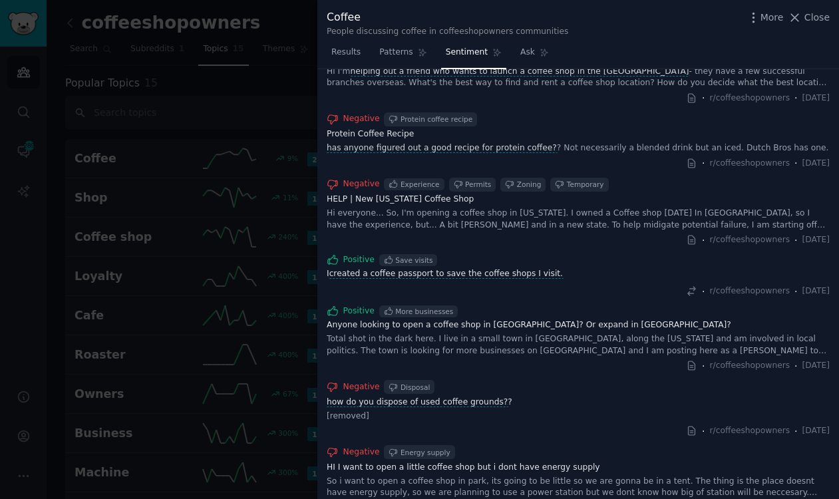
scroll to position [1440, 0]
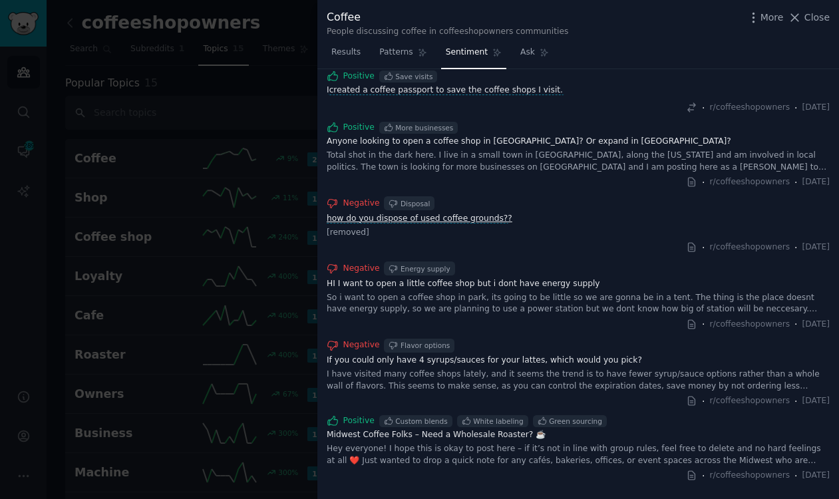
click at [490, 214] on span "how do you dispose of used coffee grounds?" at bounding box center [417, 219] width 184 height 10
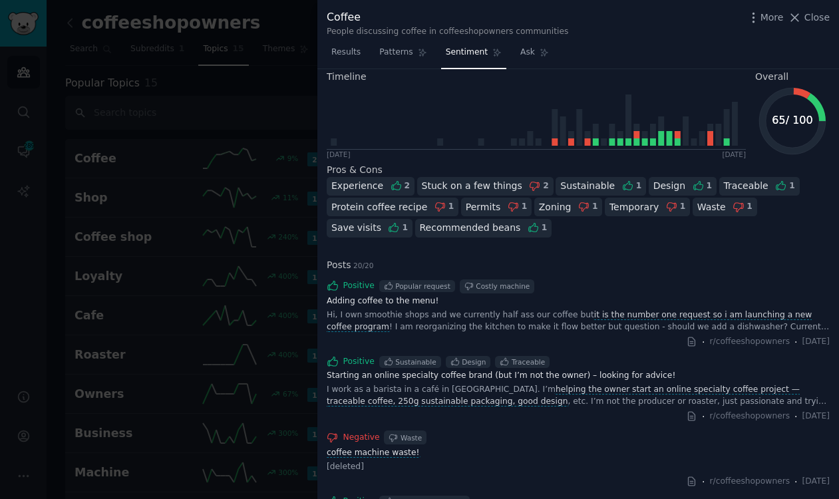
scroll to position [0, 0]
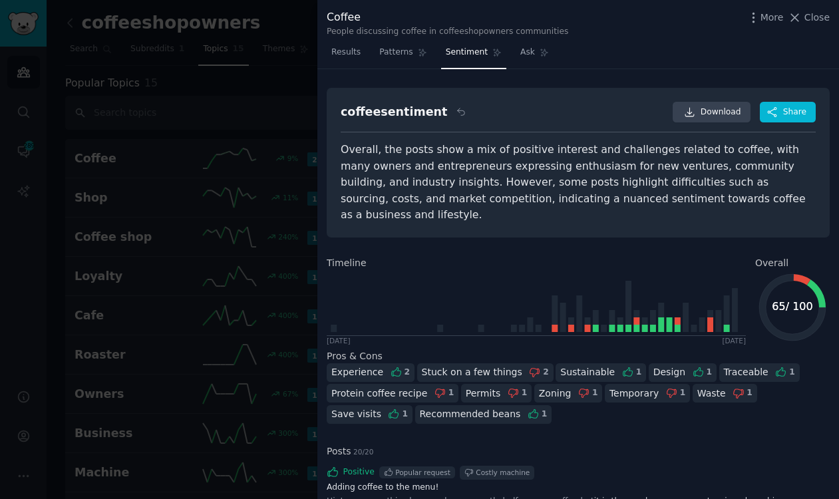
click at [355, 365] on div "Experience" at bounding box center [357, 372] width 52 height 14
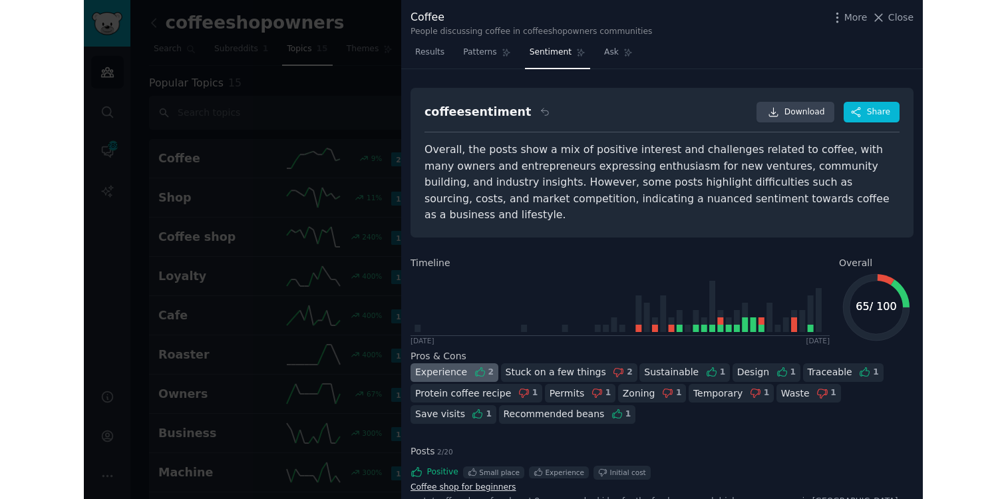
scroll to position [129, 0]
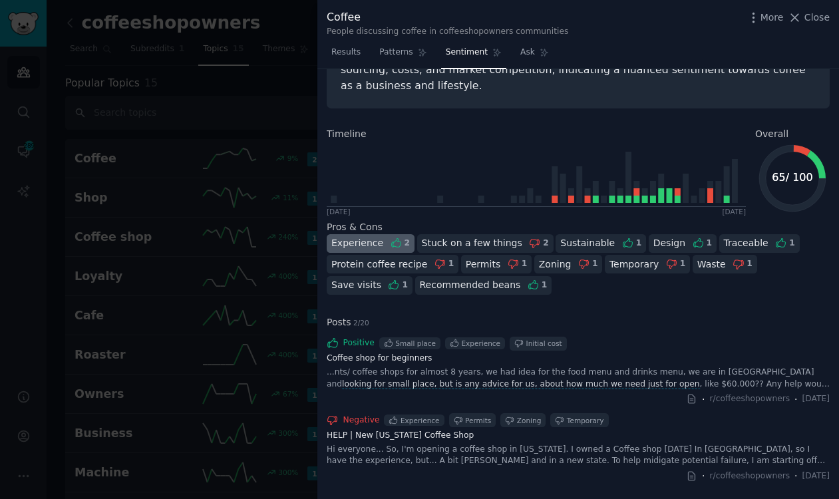
click at [351, 236] on div "Experience" at bounding box center [357, 243] width 52 height 14
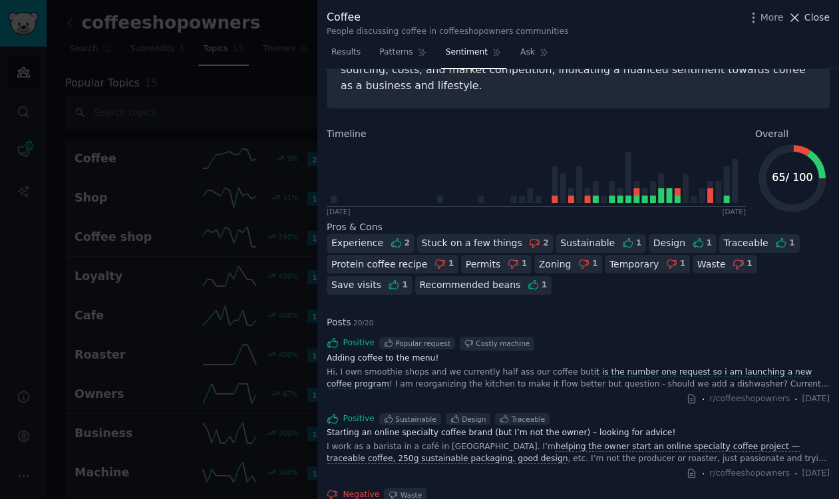
click at [654, 21] on span "Close" at bounding box center [816, 18] width 25 height 14
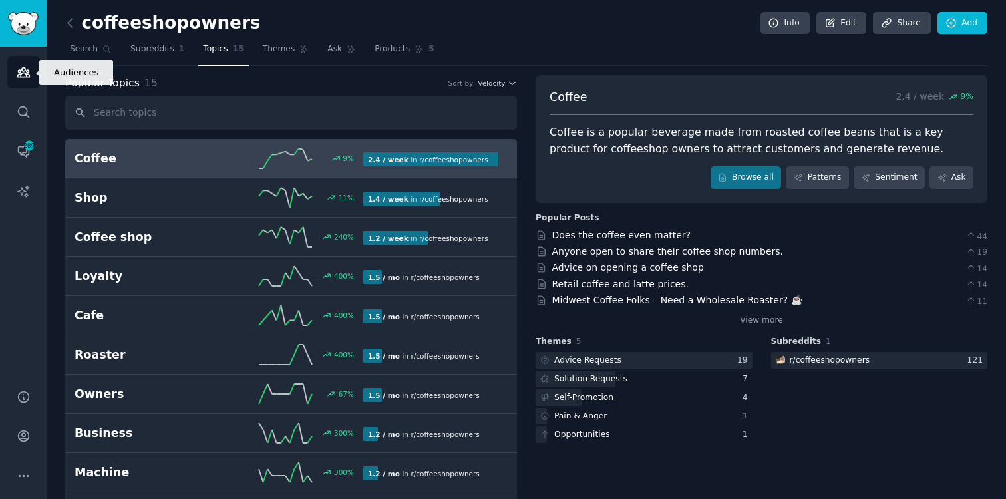
click at [17, 66] on icon "Sidebar" at bounding box center [24, 72] width 14 height 14
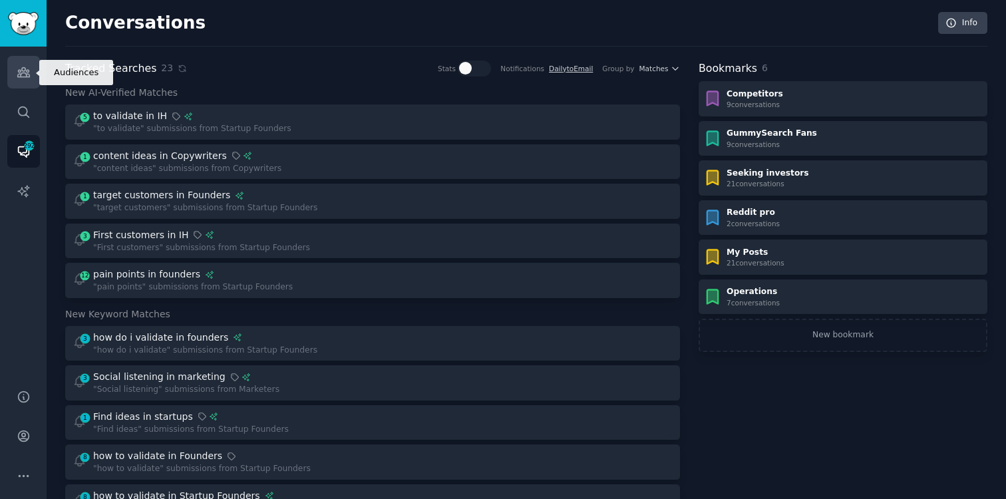
click at [23, 84] on link "Audiences" at bounding box center [23, 72] width 33 height 33
